Goal: Communication & Community: Answer question/provide support

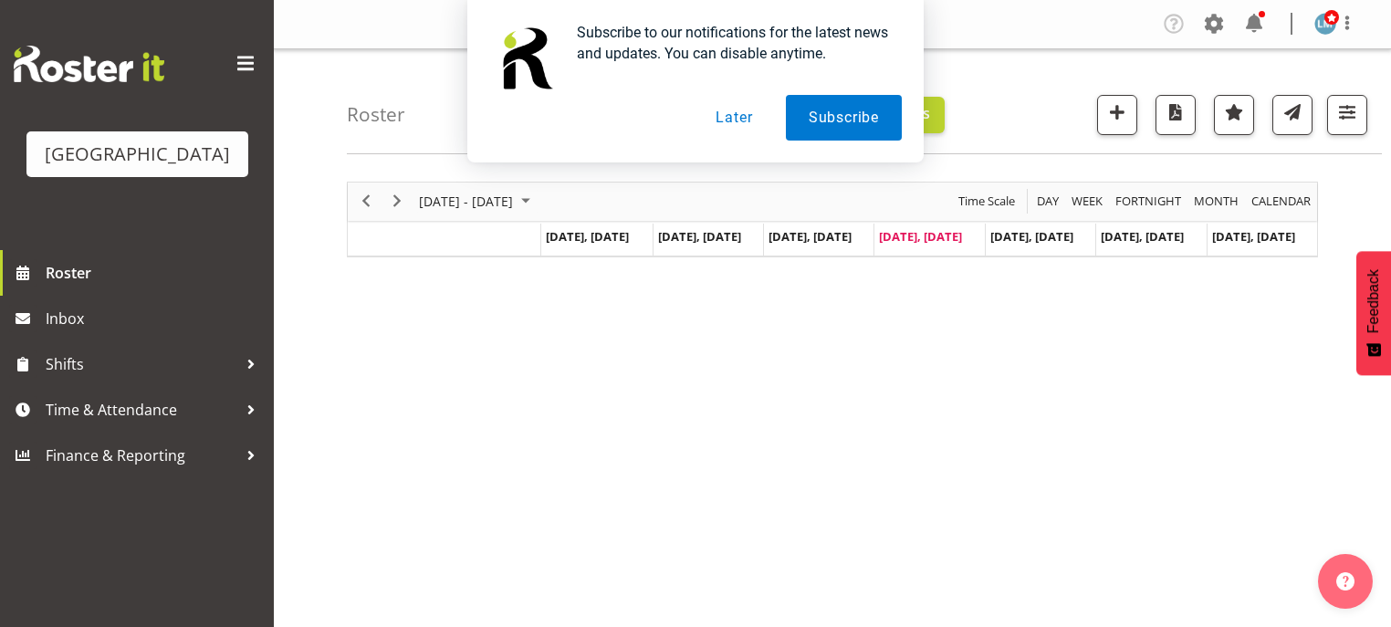
click at [738, 120] on button "Later" at bounding box center [734, 118] width 82 height 46
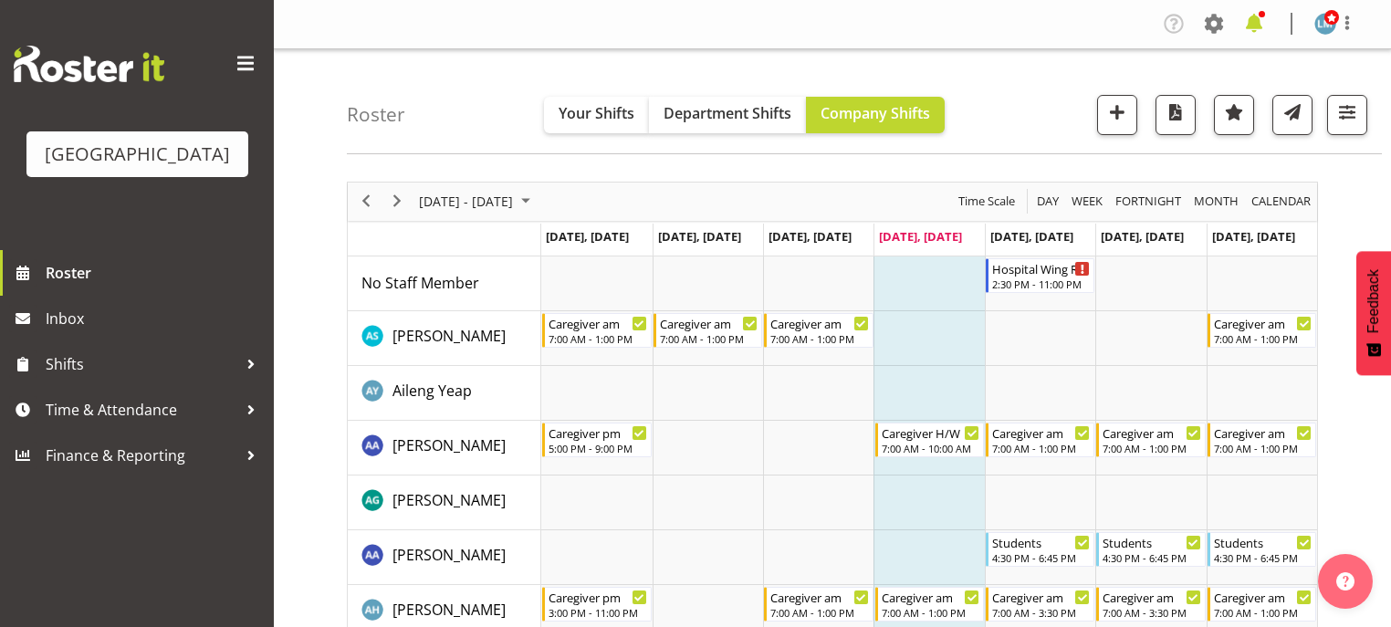
click at [1256, 22] on span at bounding box center [1253, 23] width 29 height 29
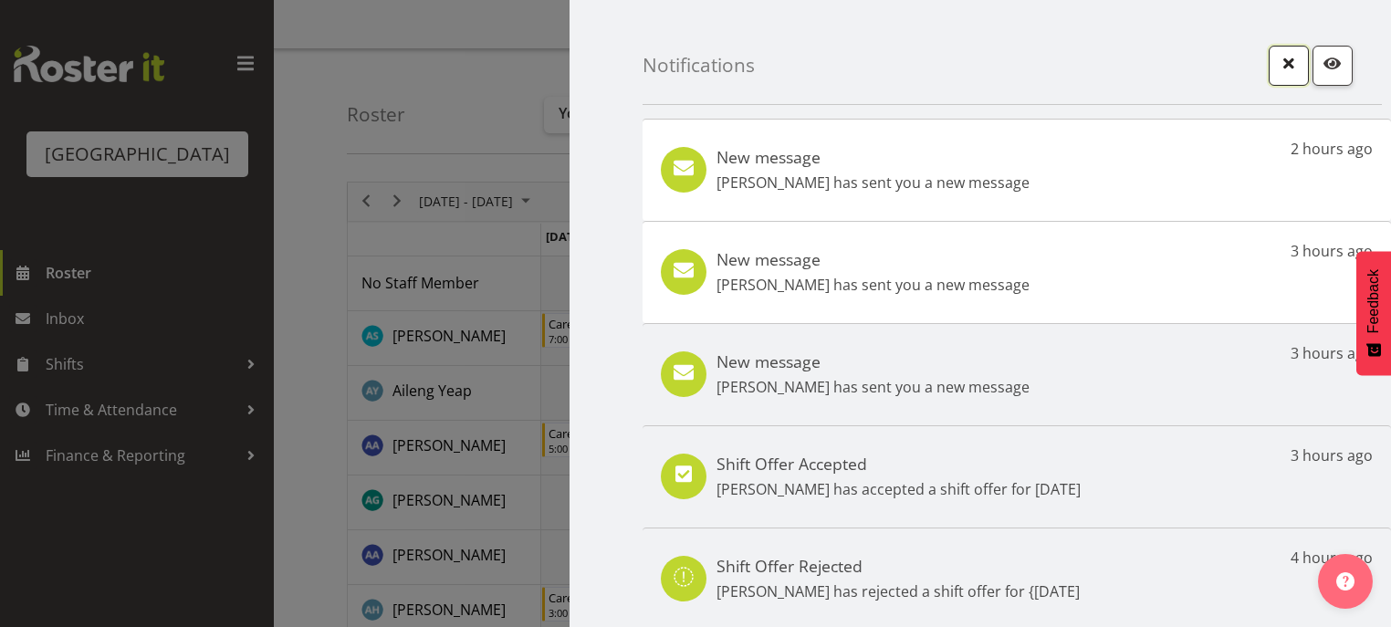
click at [1277, 57] on span "button" at bounding box center [1289, 63] width 24 height 24
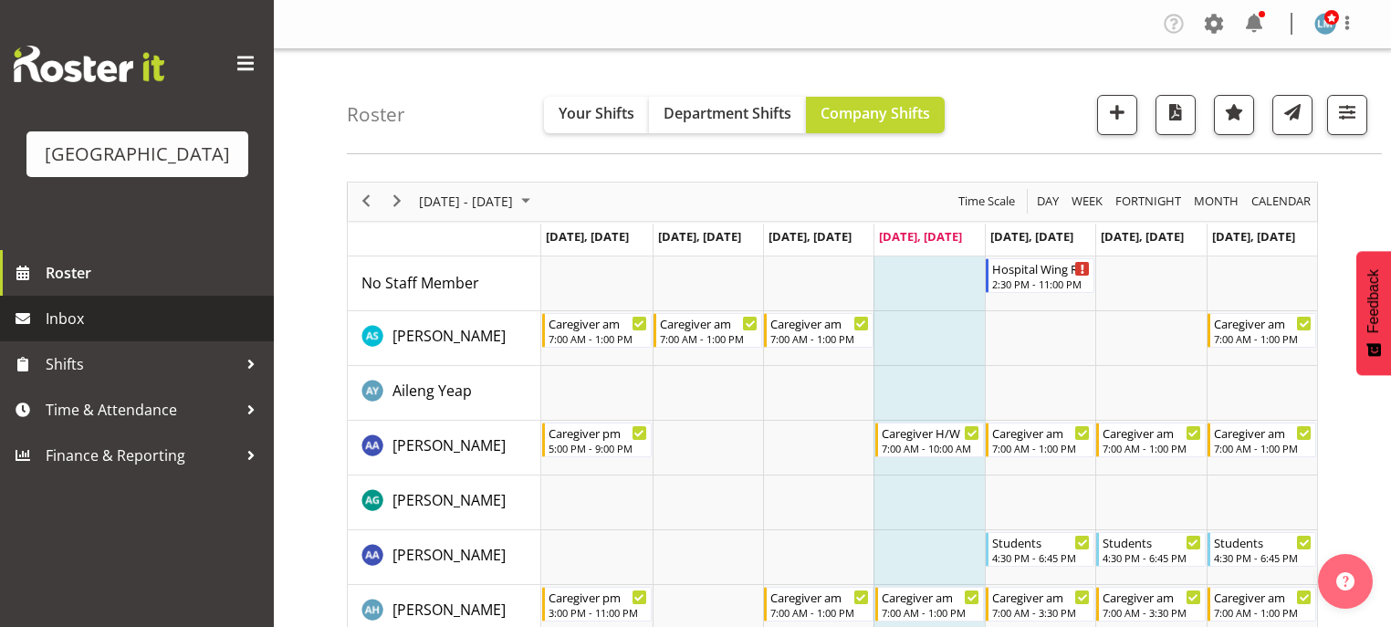
click at [151, 332] on span "Inbox" at bounding box center [155, 318] width 219 height 27
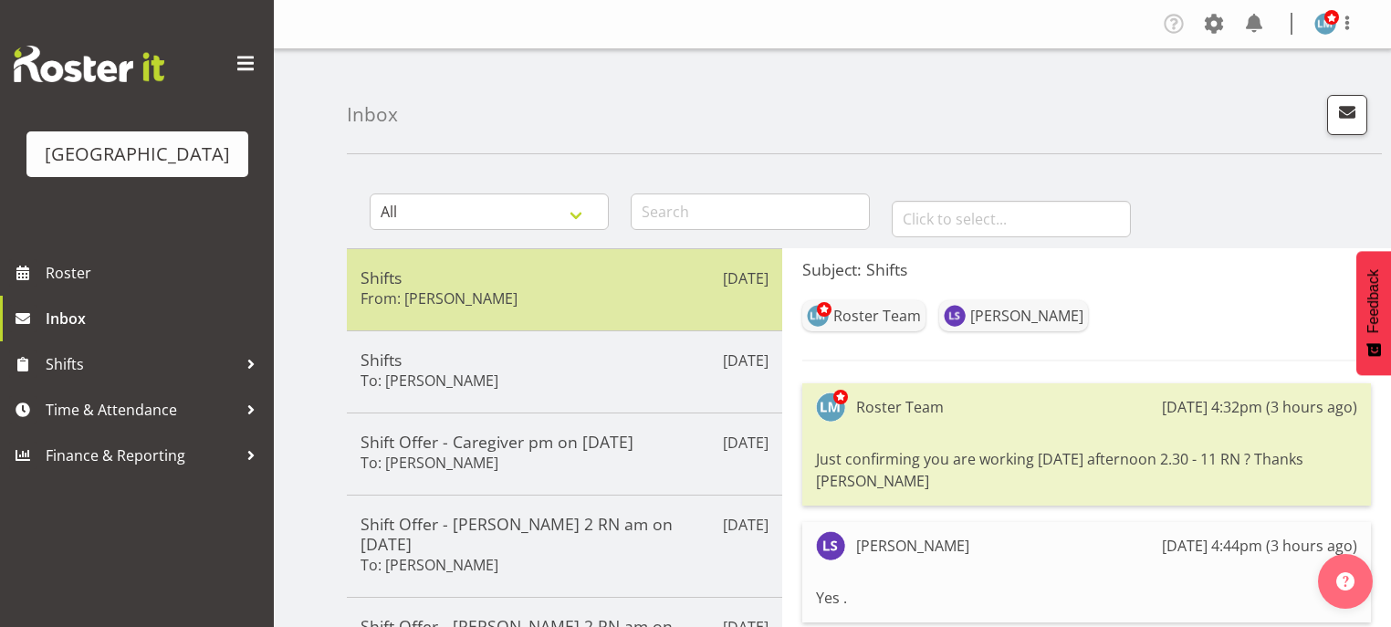
click at [681, 310] on div "Shifts From: [PERSON_NAME]" at bounding box center [564, 289] width 408 height 45
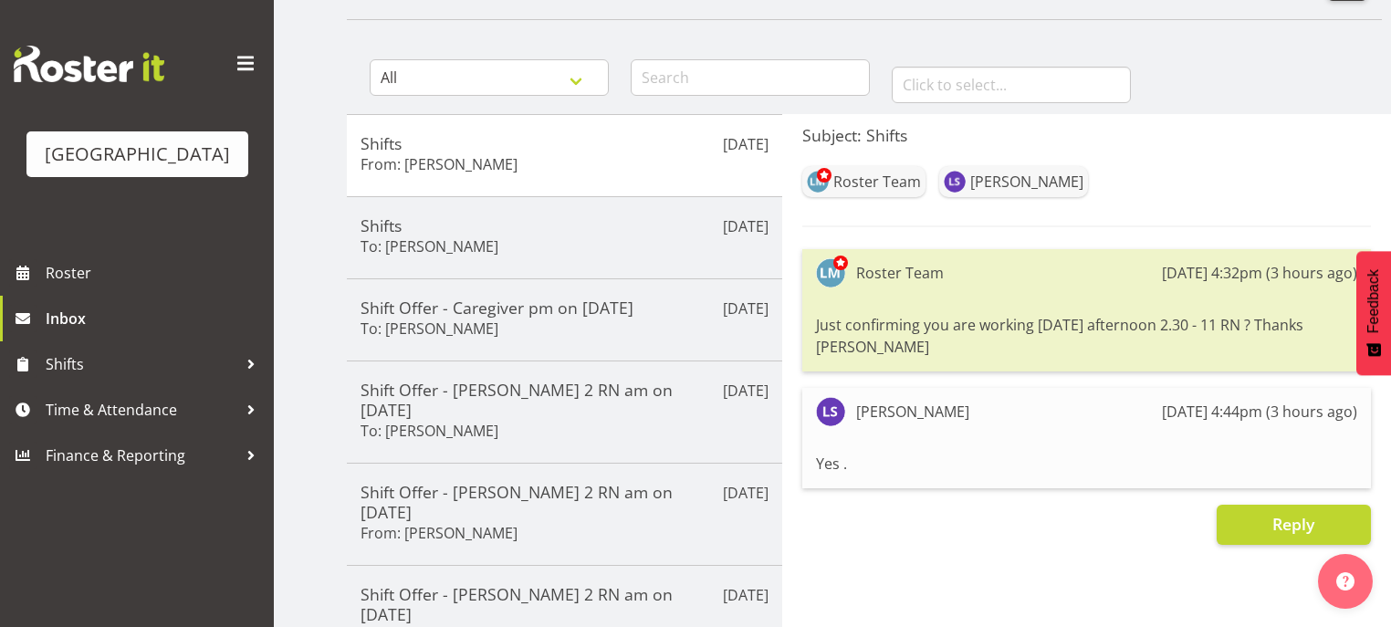
scroll to position [146, 0]
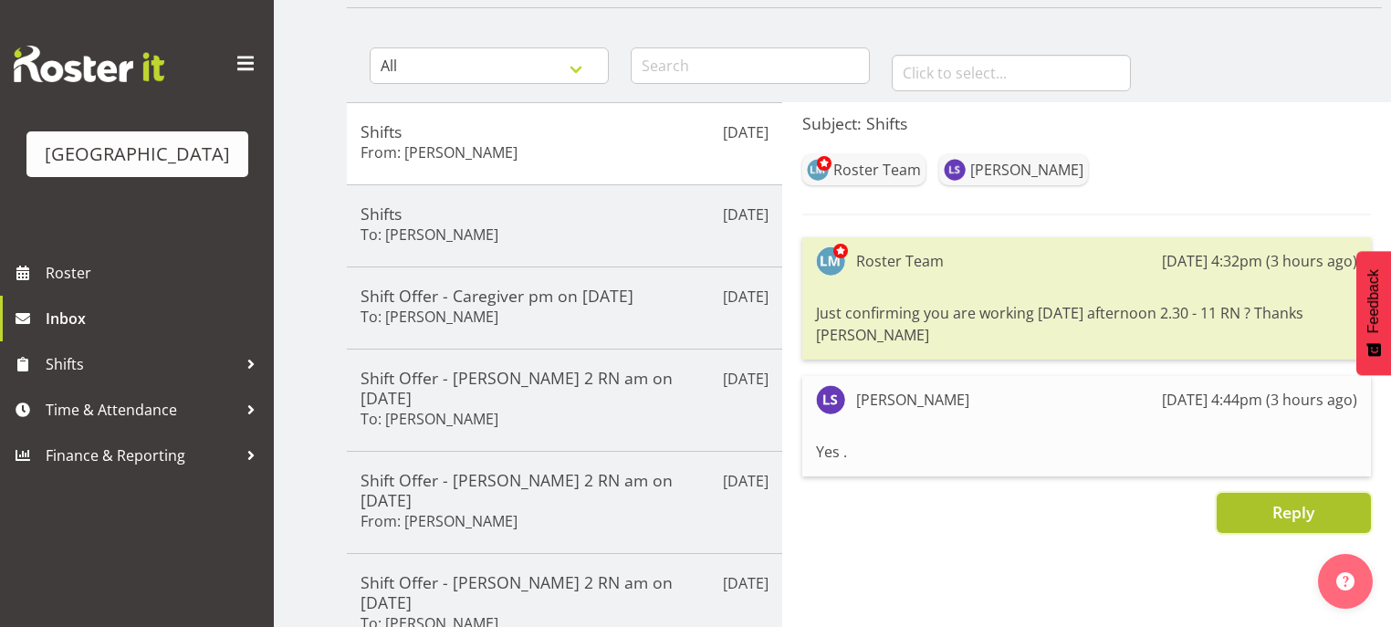
click at [1295, 517] on span "Reply" at bounding box center [1293, 512] width 42 height 22
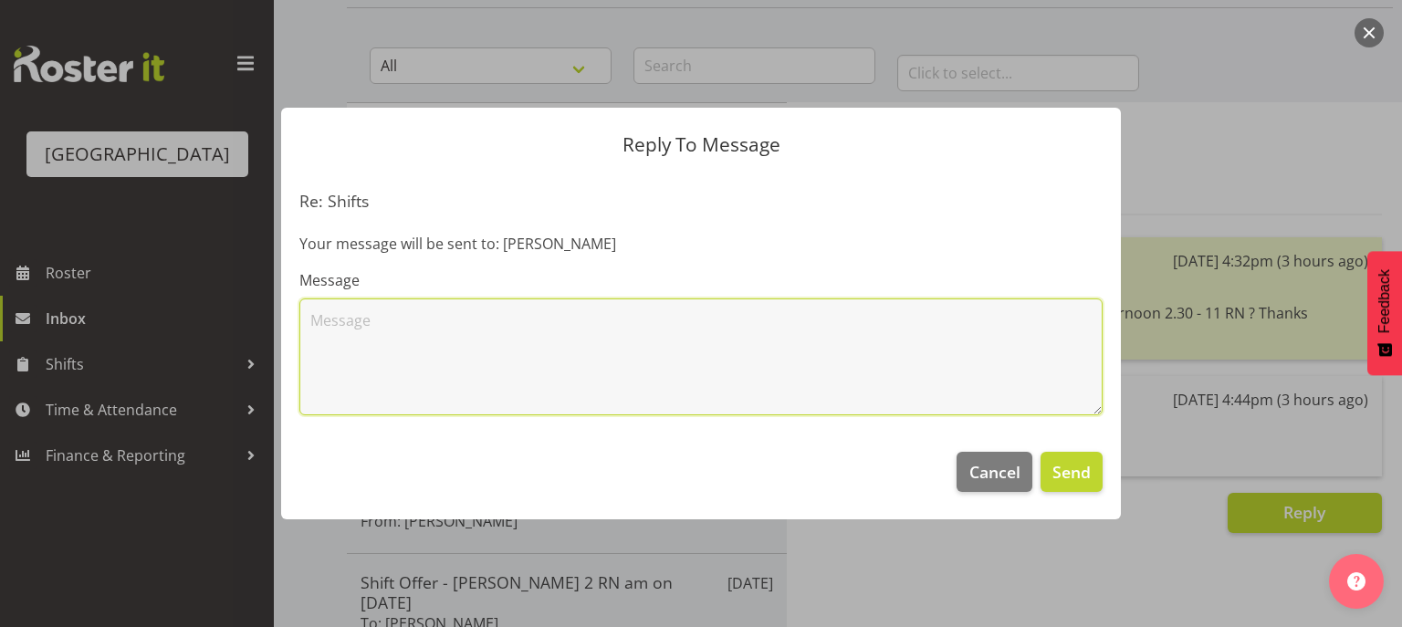
click at [730, 381] on textarea at bounding box center [700, 356] width 803 height 117
type textarea "Thankyou"
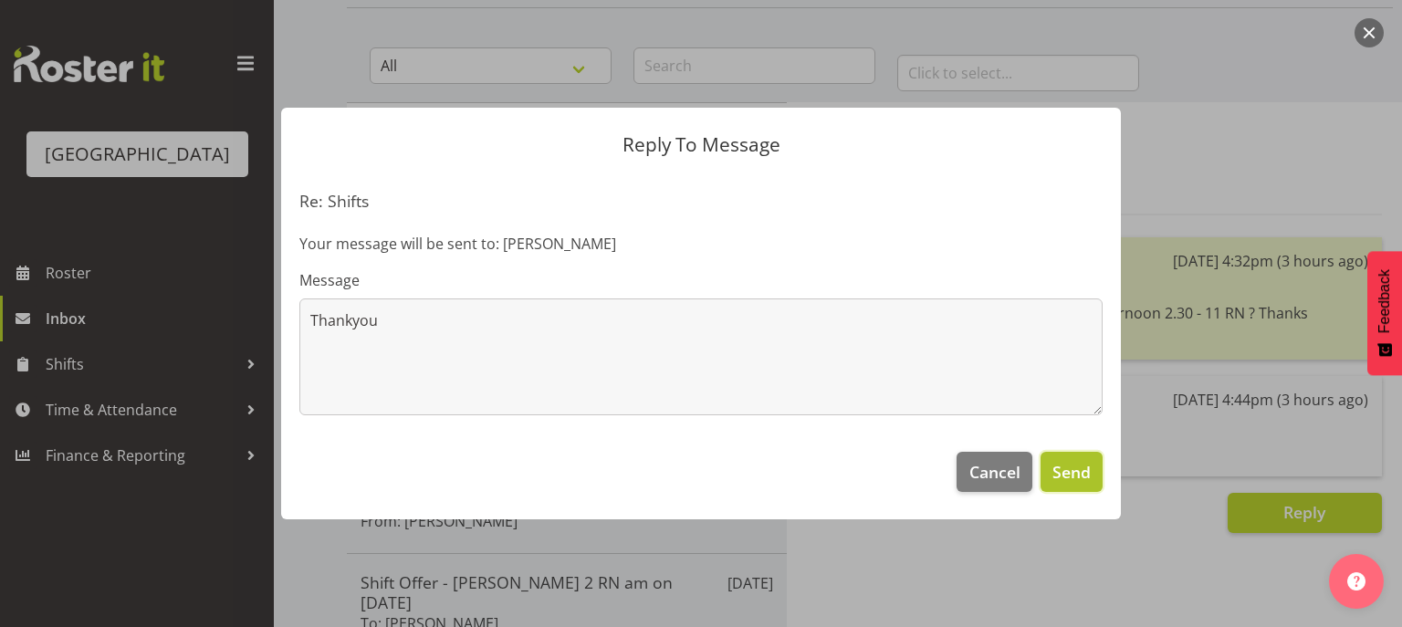
click at [1073, 469] on span "Send" at bounding box center [1071, 472] width 38 height 24
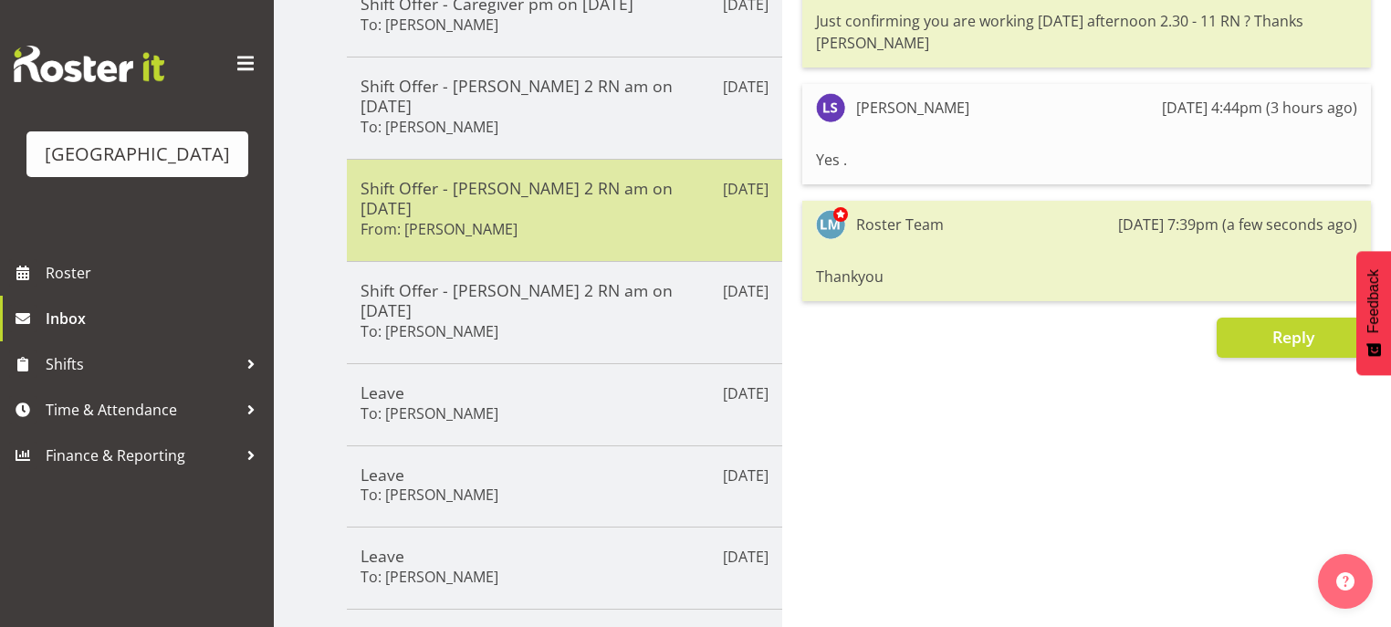
scroll to position [506, 0]
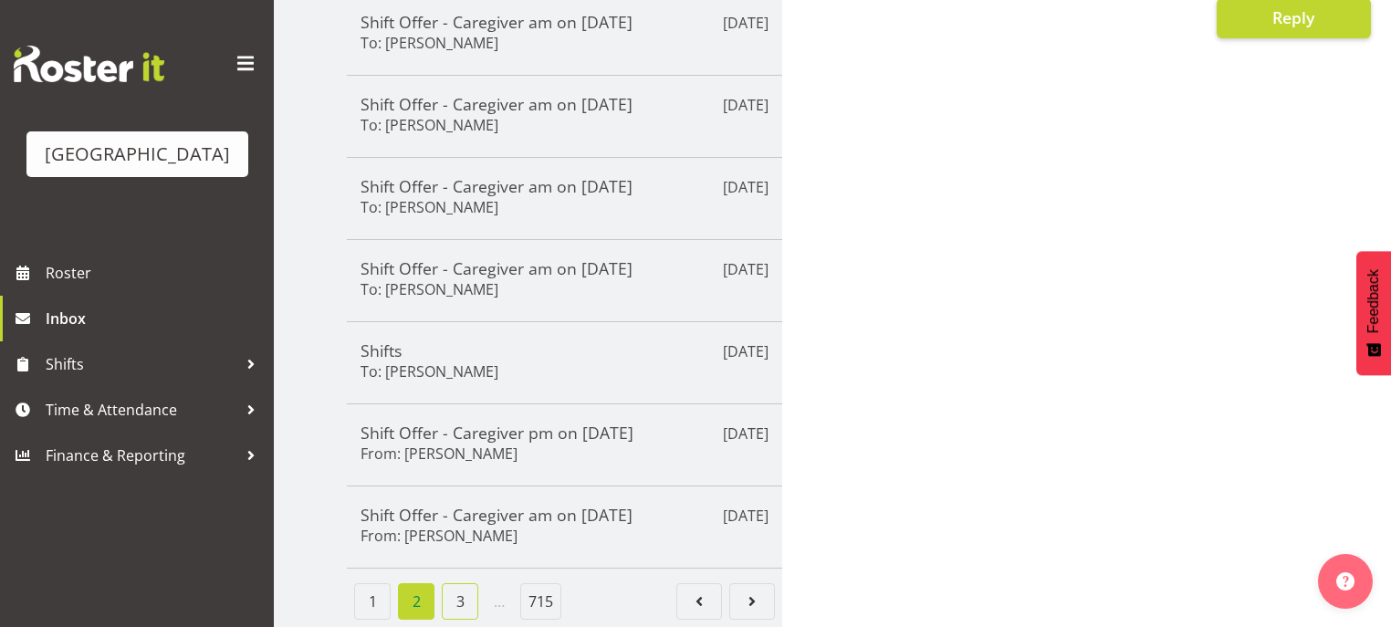
click at [455, 595] on link "3" at bounding box center [460, 601] width 37 height 37
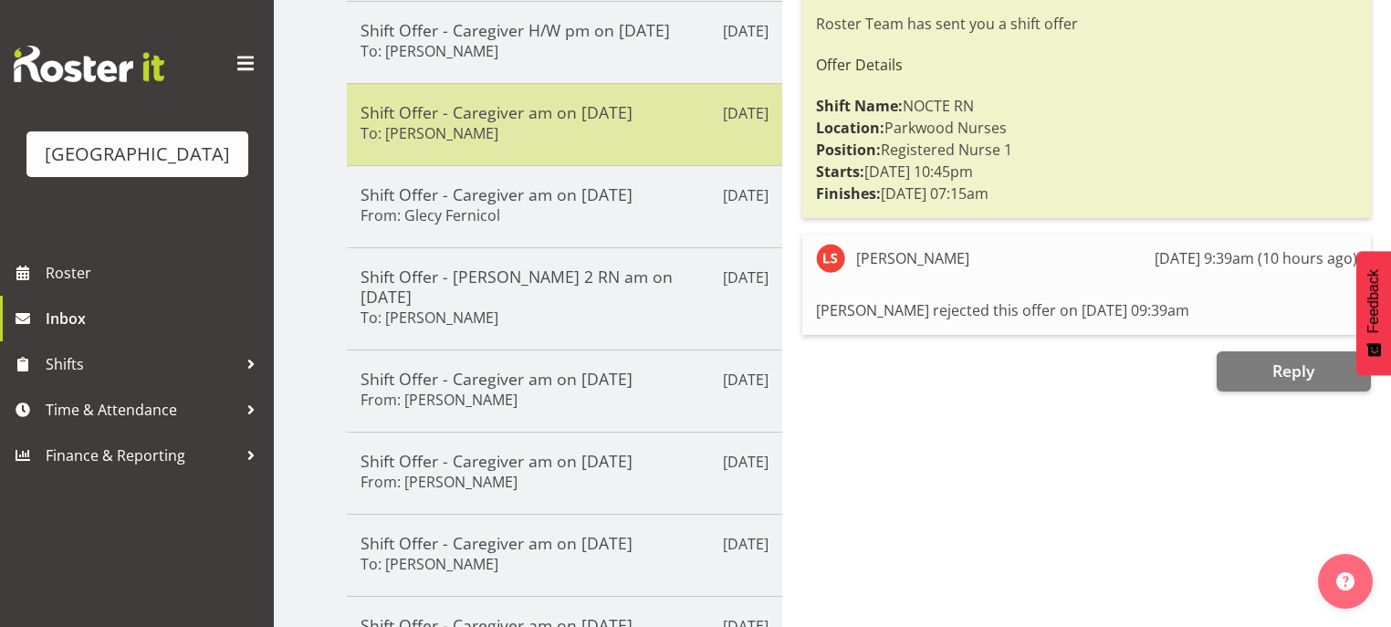
scroll to position [433, 0]
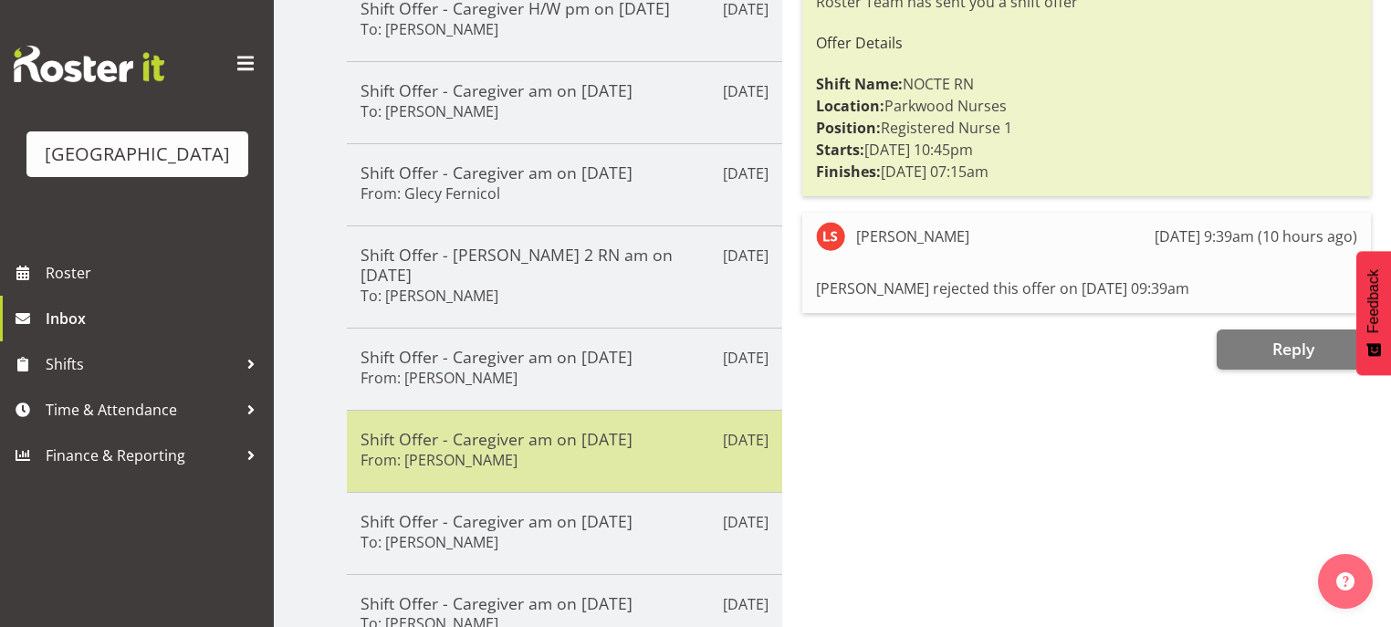
click at [628, 429] on h5 "Shift Offer - Caregiver am on [DATE]" at bounding box center [564, 439] width 408 height 20
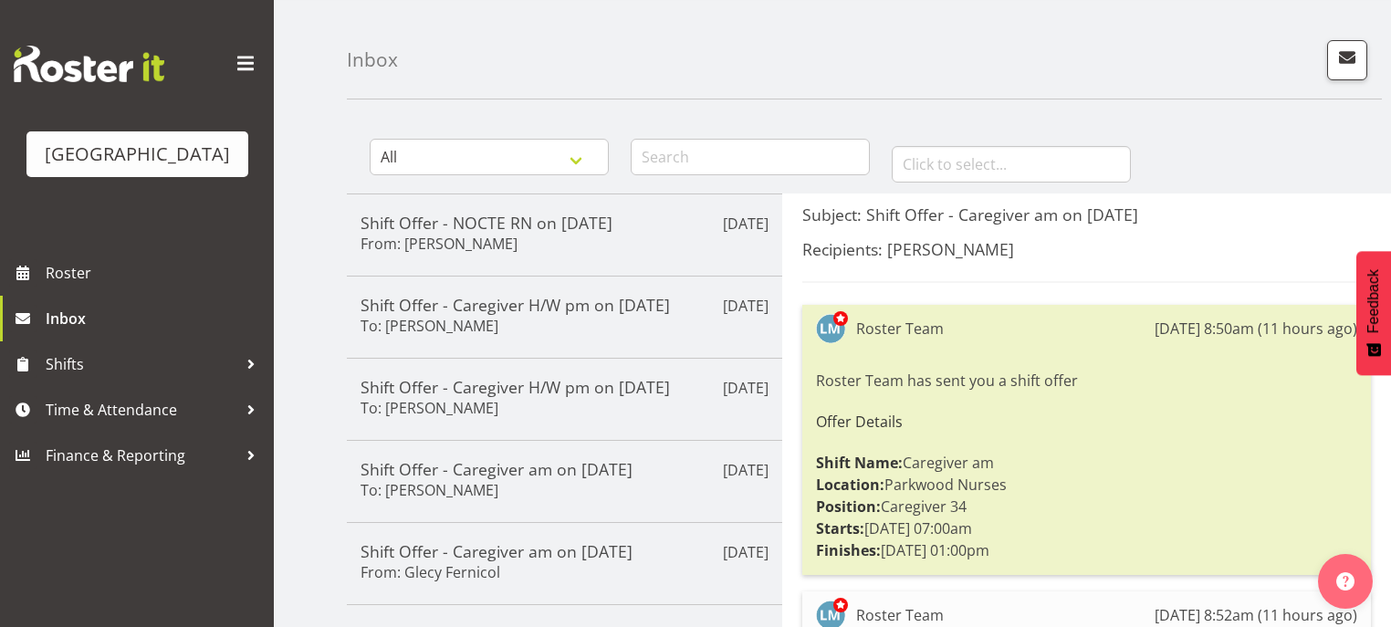
scroll to position [0, 0]
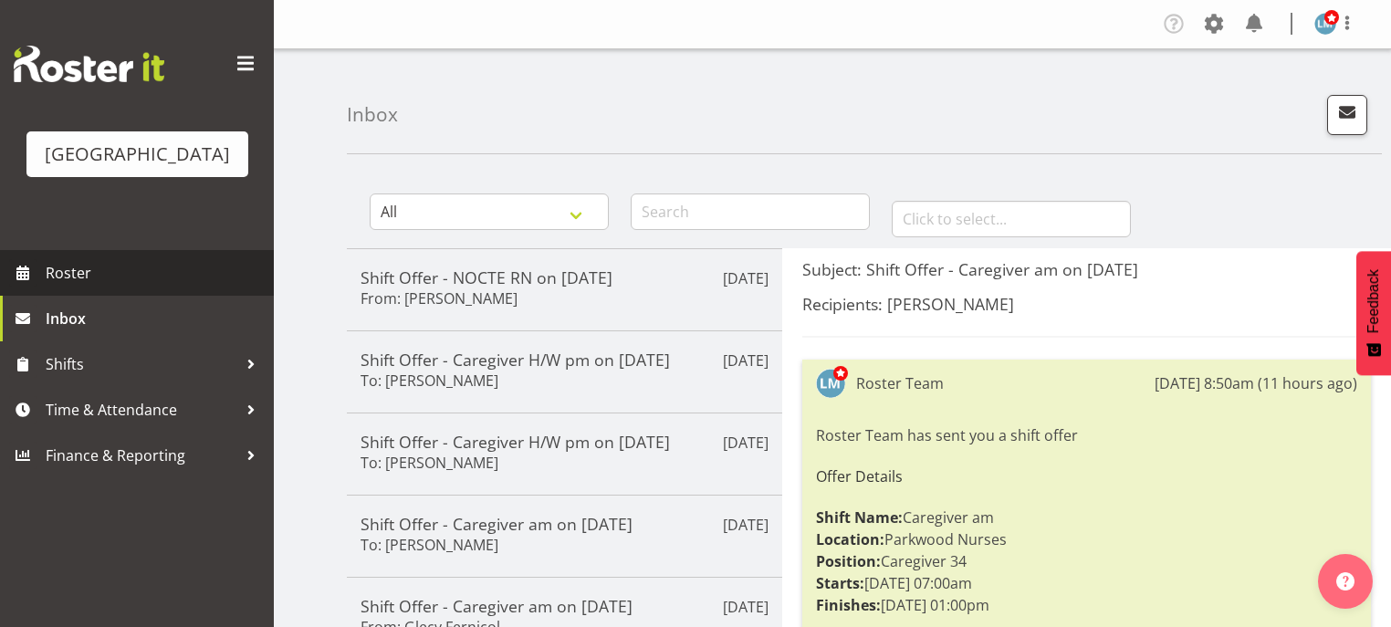
click at [77, 286] on span "Roster" at bounding box center [155, 272] width 219 height 27
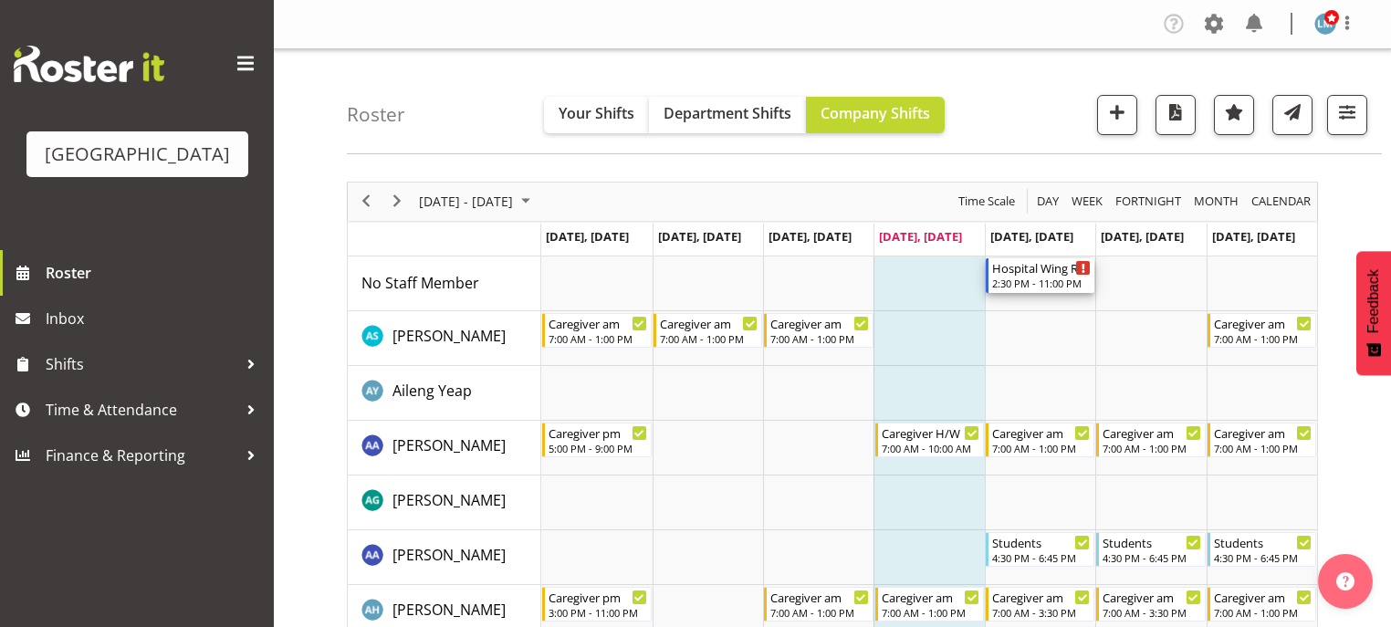
click at [1029, 274] on div "Hospital Wing RN" at bounding box center [1041, 267] width 99 height 18
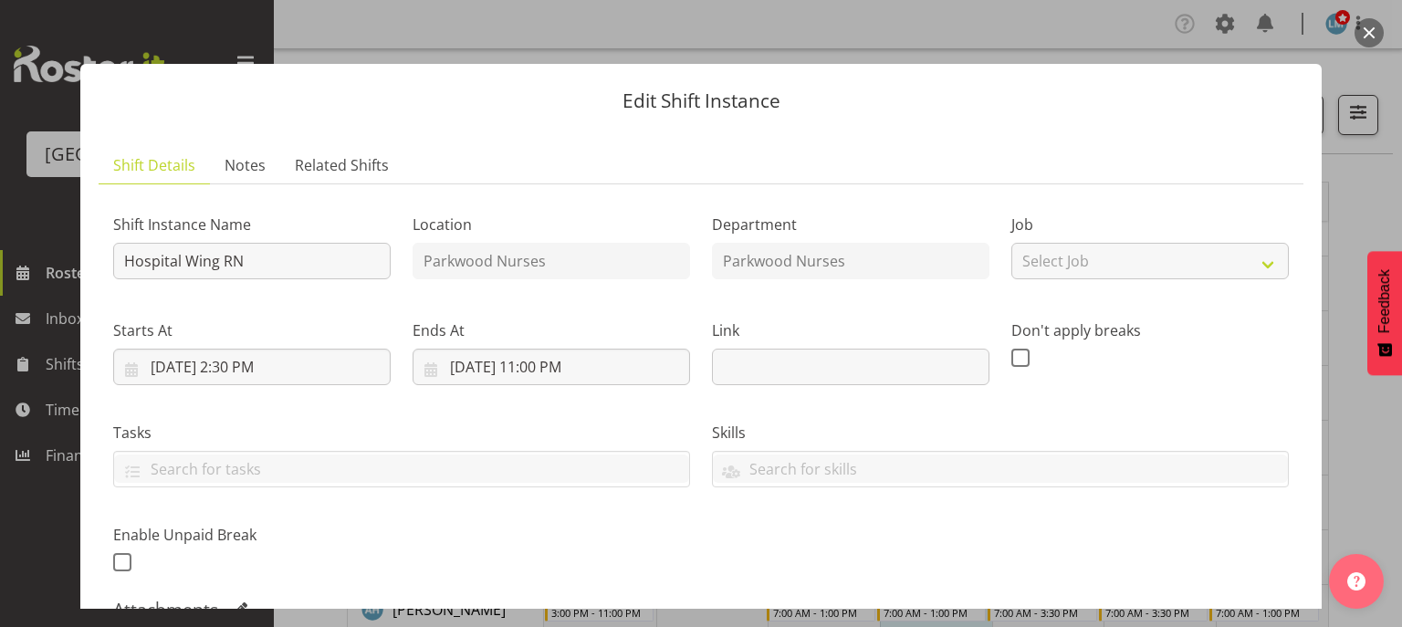
scroll to position [292, 0]
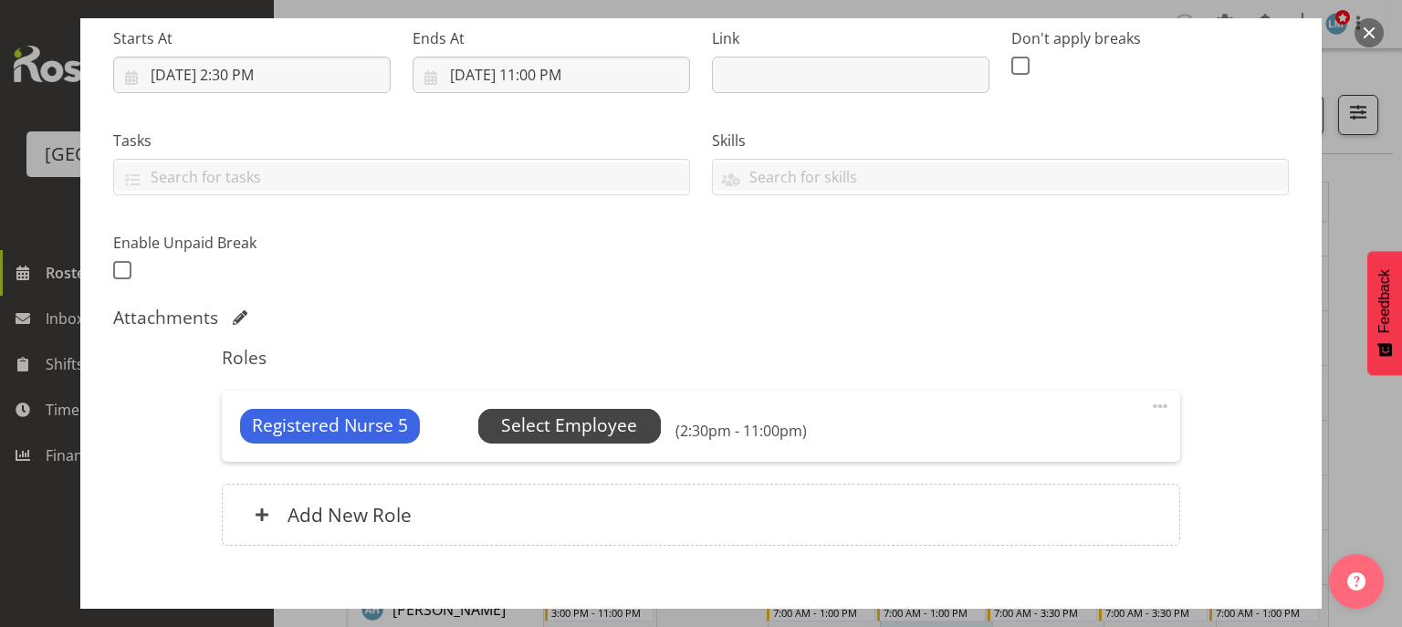
click at [598, 428] on span "Select Employee" at bounding box center [569, 425] width 136 height 26
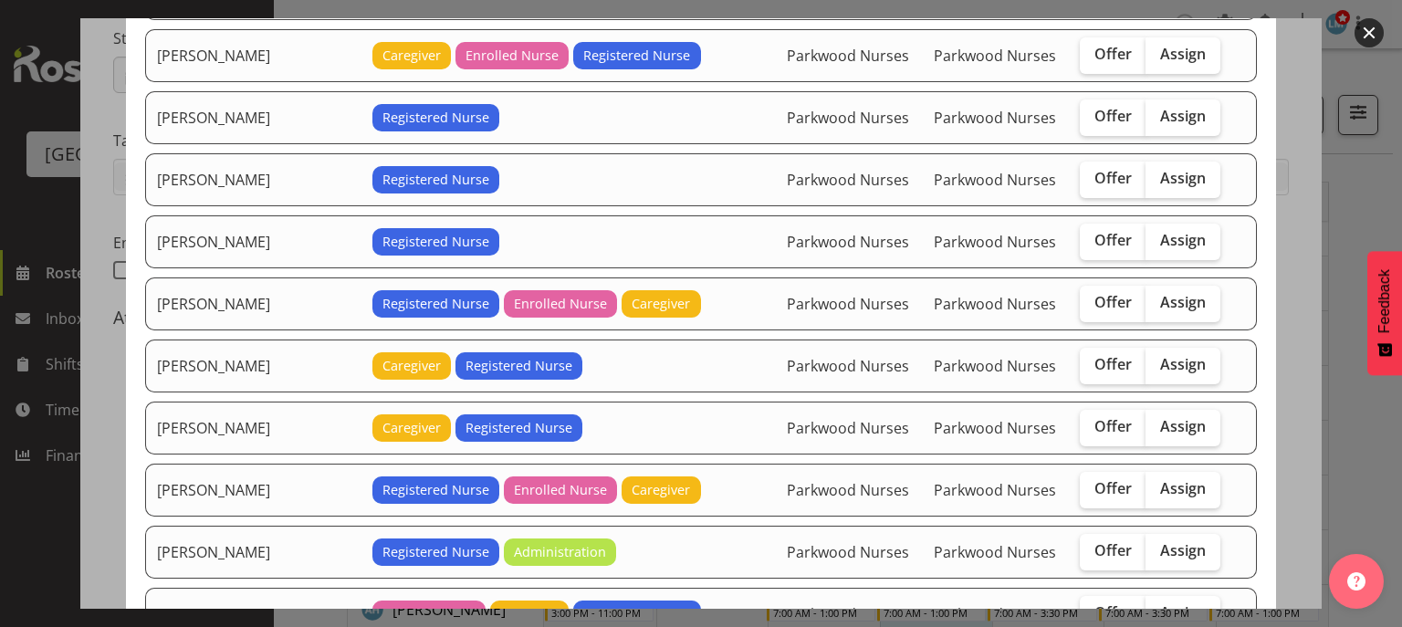
scroll to position [365, 0]
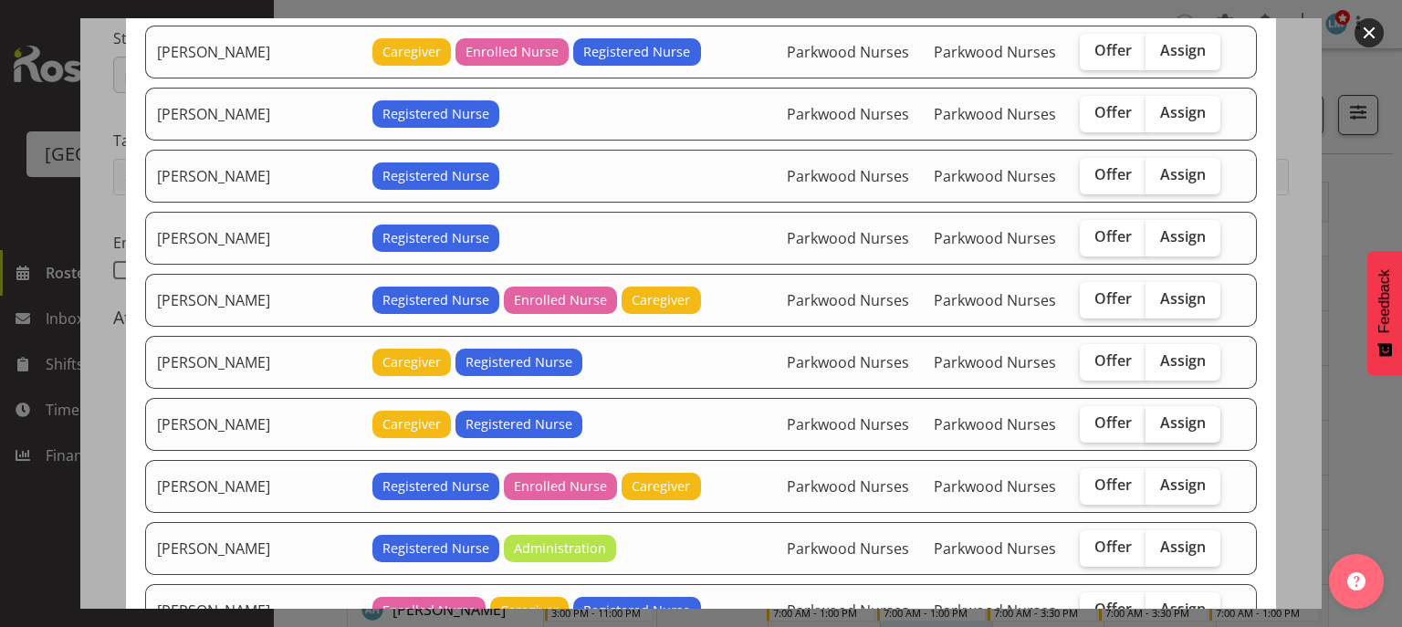
click at [1160, 419] on span "Assign" at bounding box center [1183, 422] width 46 height 18
click at [1145, 419] on input "Assign" at bounding box center [1151, 423] width 12 height 12
checkbox input "true"
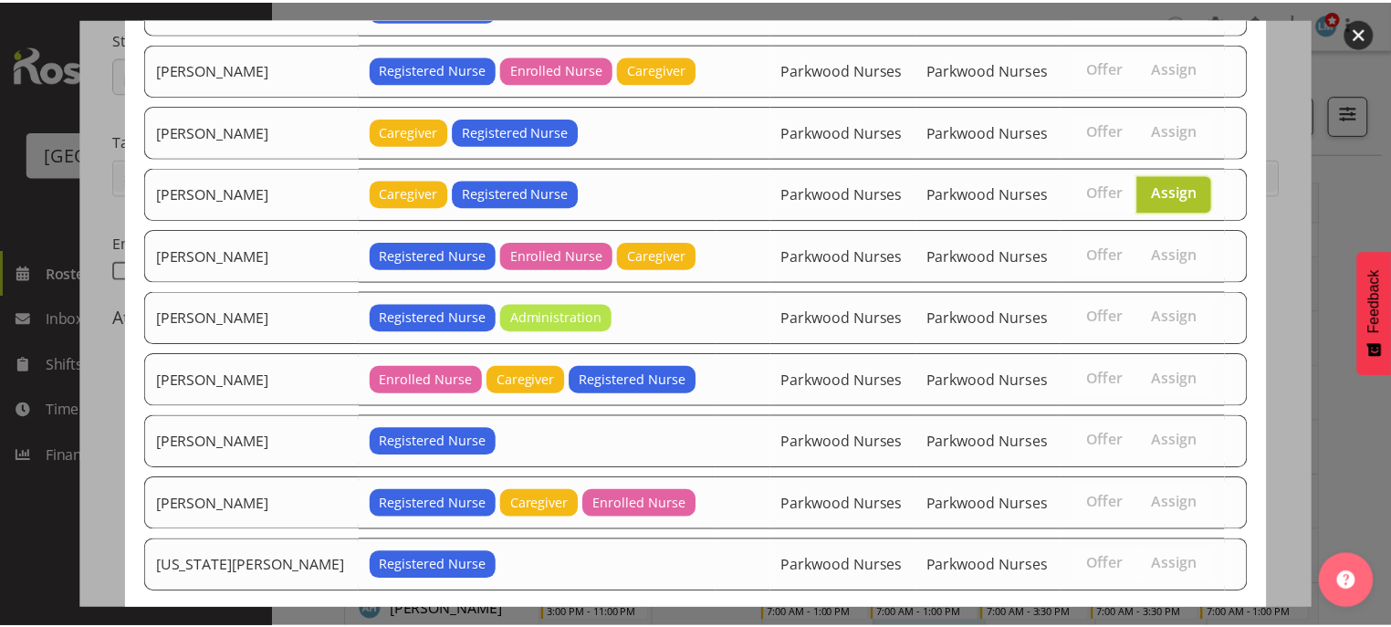
scroll to position [680, 0]
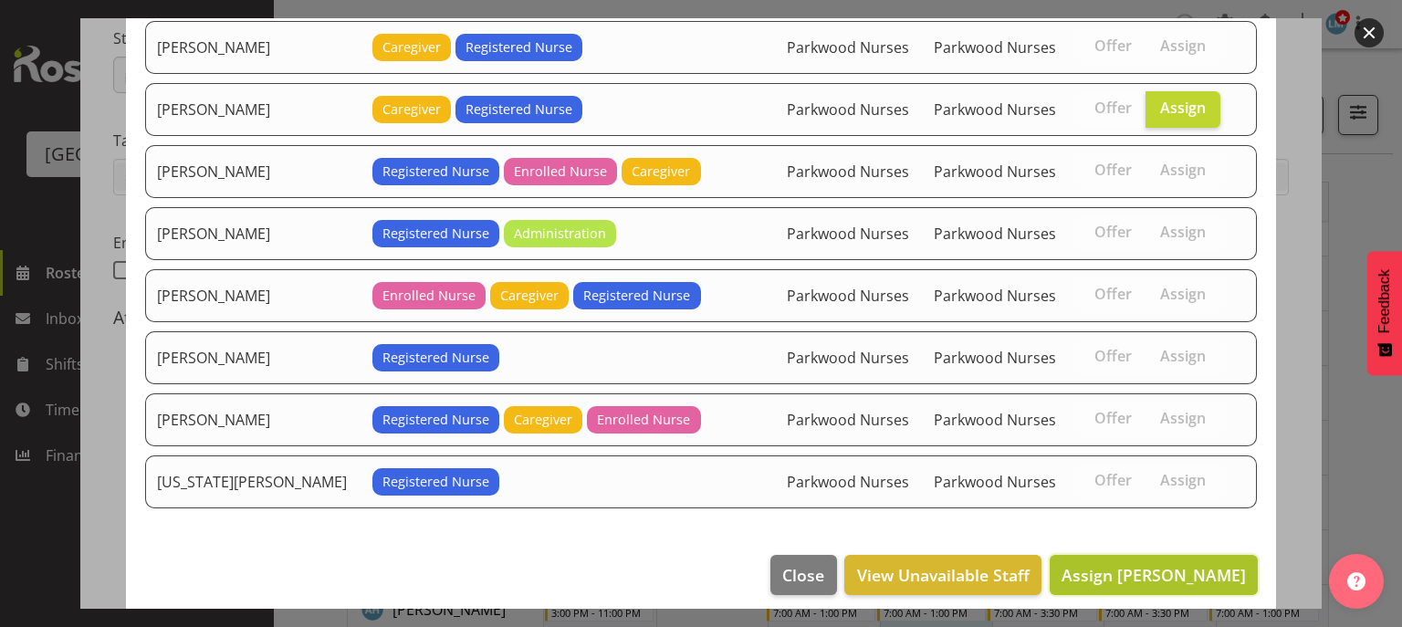
click at [1170, 566] on span "Assign Liz Schofield" at bounding box center [1153, 575] width 184 height 22
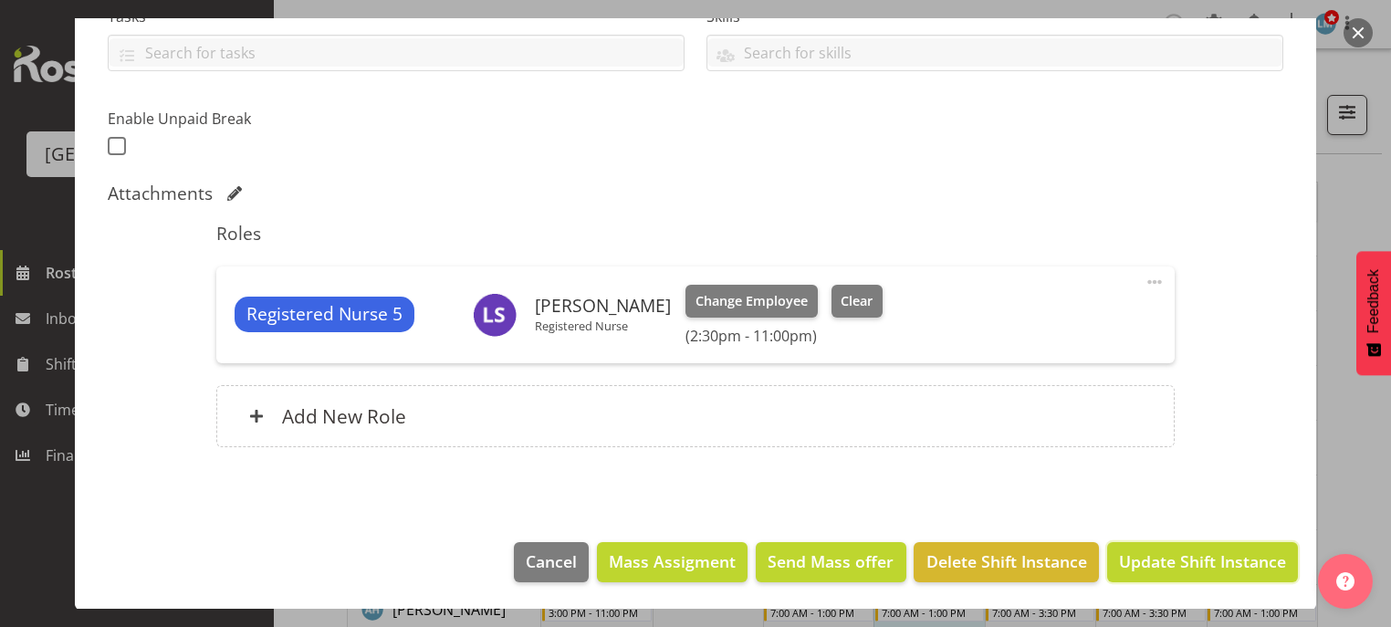
click at [1170, 566] on span "Update Shift Instance" at bounding box center [1202, 561] width 167 height 24
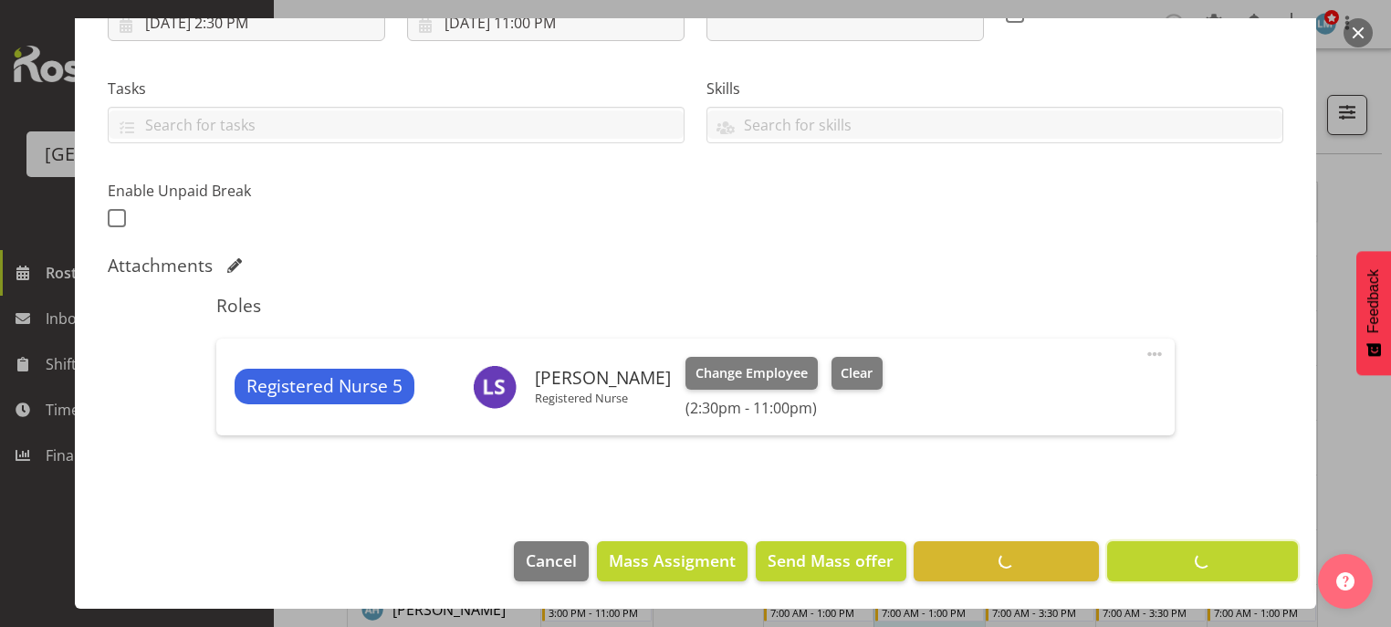
scroll to position [343, 0]
